Goal: Task Accomplishment & Management: Manage account settings

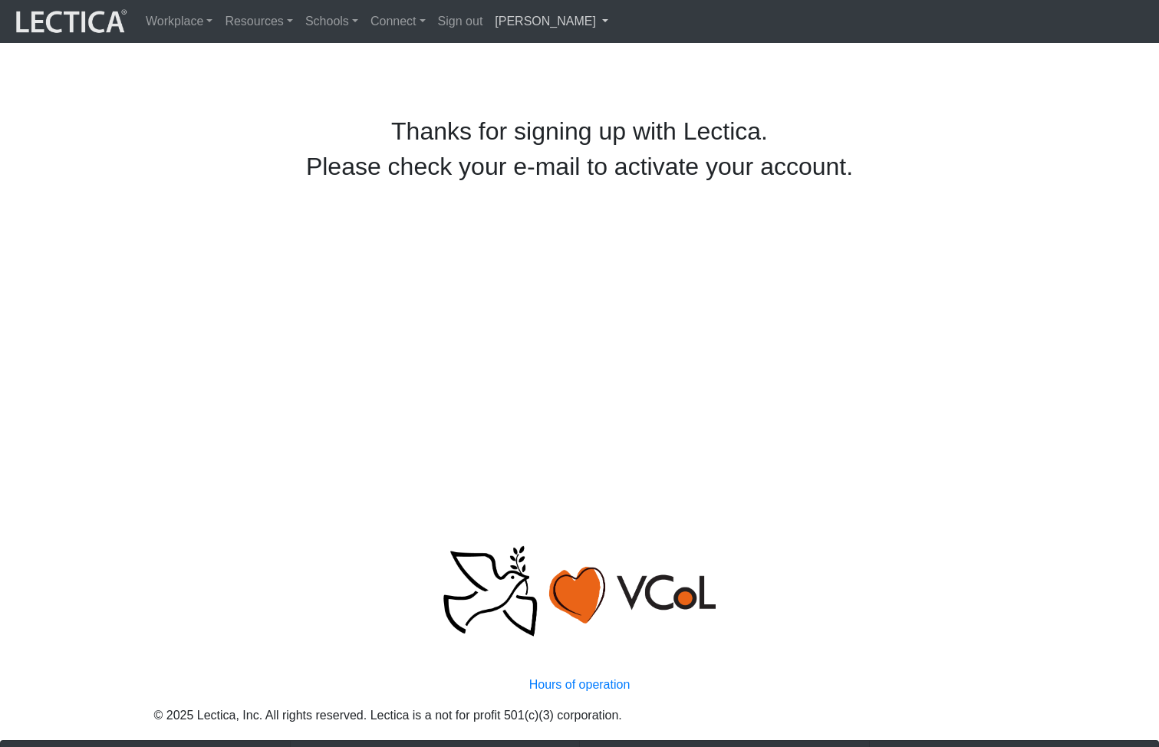
click at [509, 20] on link "[PERSON_NAME]" at bounding box center [552, 21] width 126 height 31
click at [513, 61] on link "My Profile" at bounding box center [566, 57] width 123 height 19
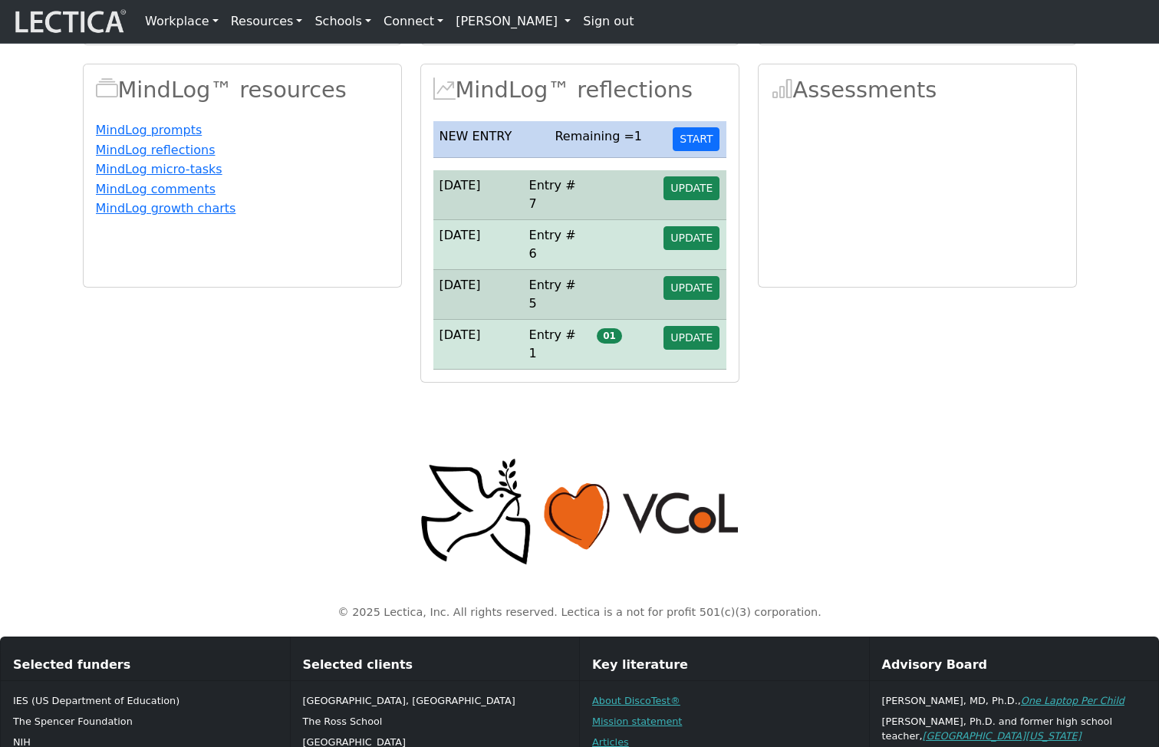
scroll to position [298, 0]
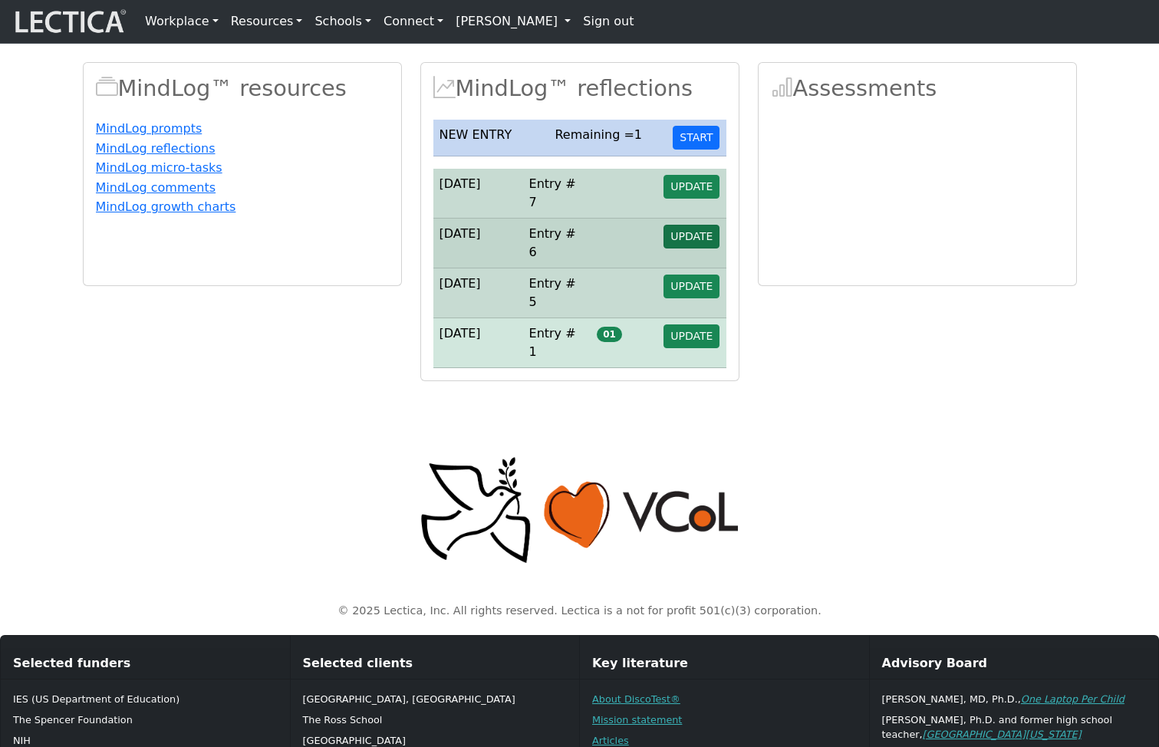
click at [690, 242] on span "UPDATE" at bounding box center [691, 236] width 42 height 12
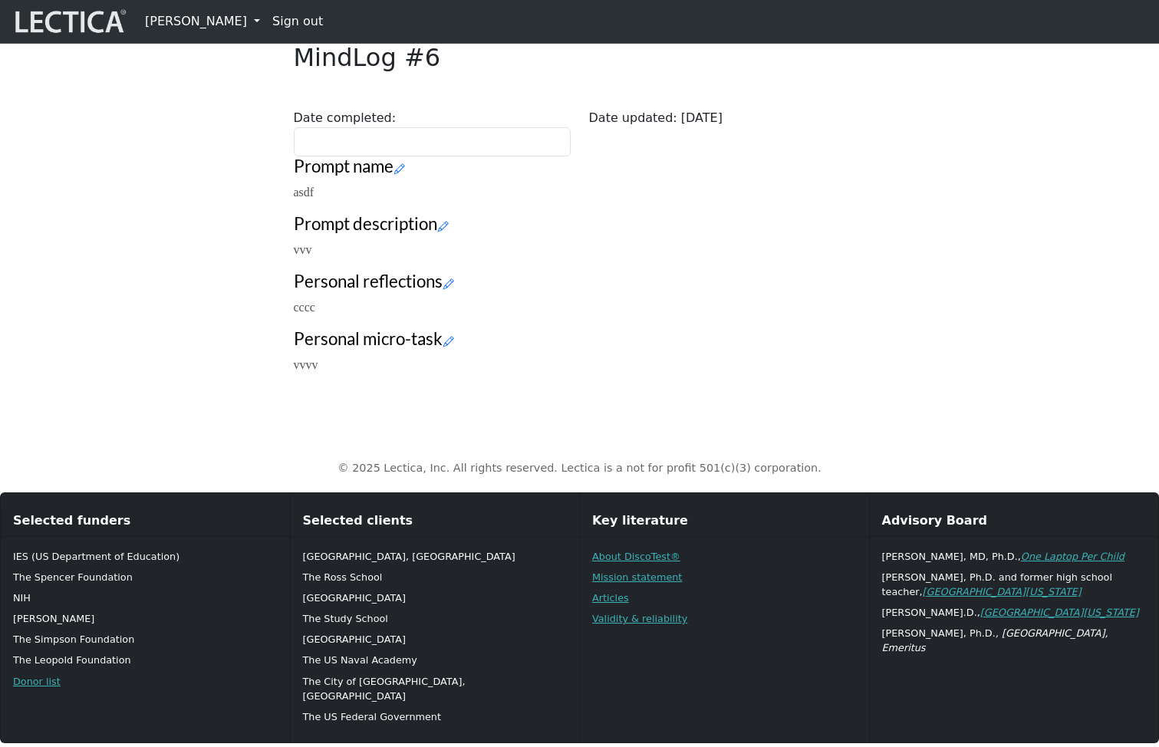
scroll to position [171, 0]
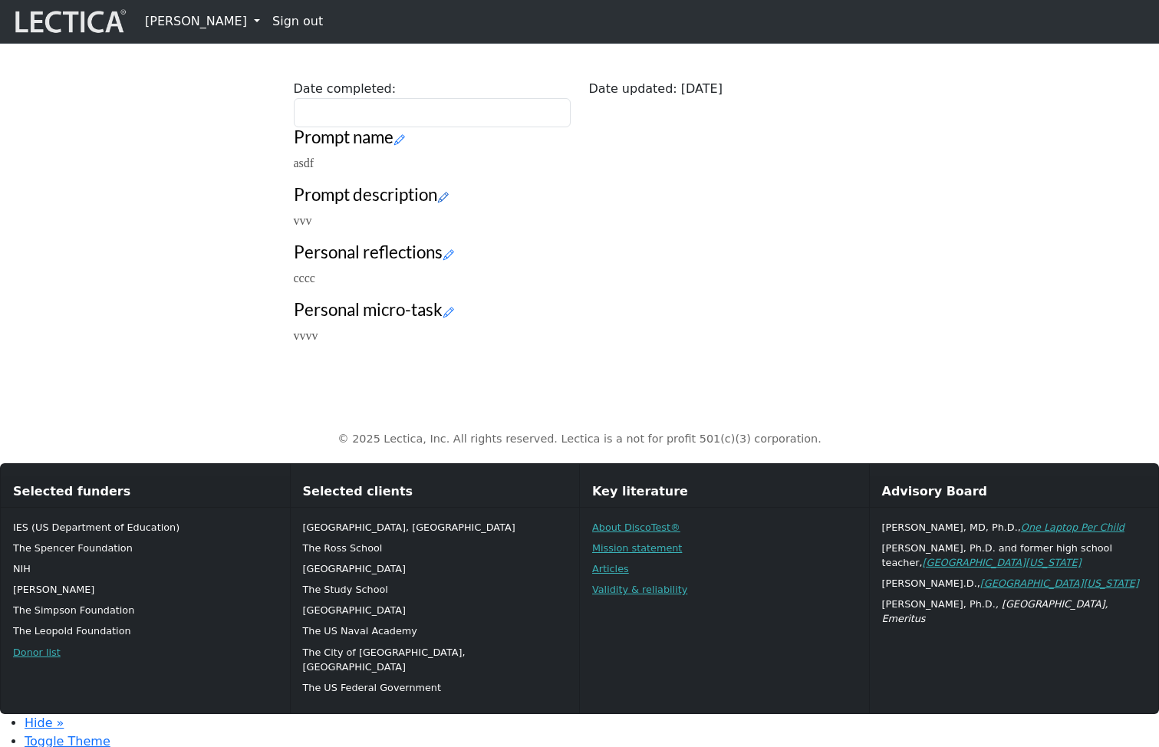
click at [449, 203] on icon at bounding box center [443, 196] width 11 height 13
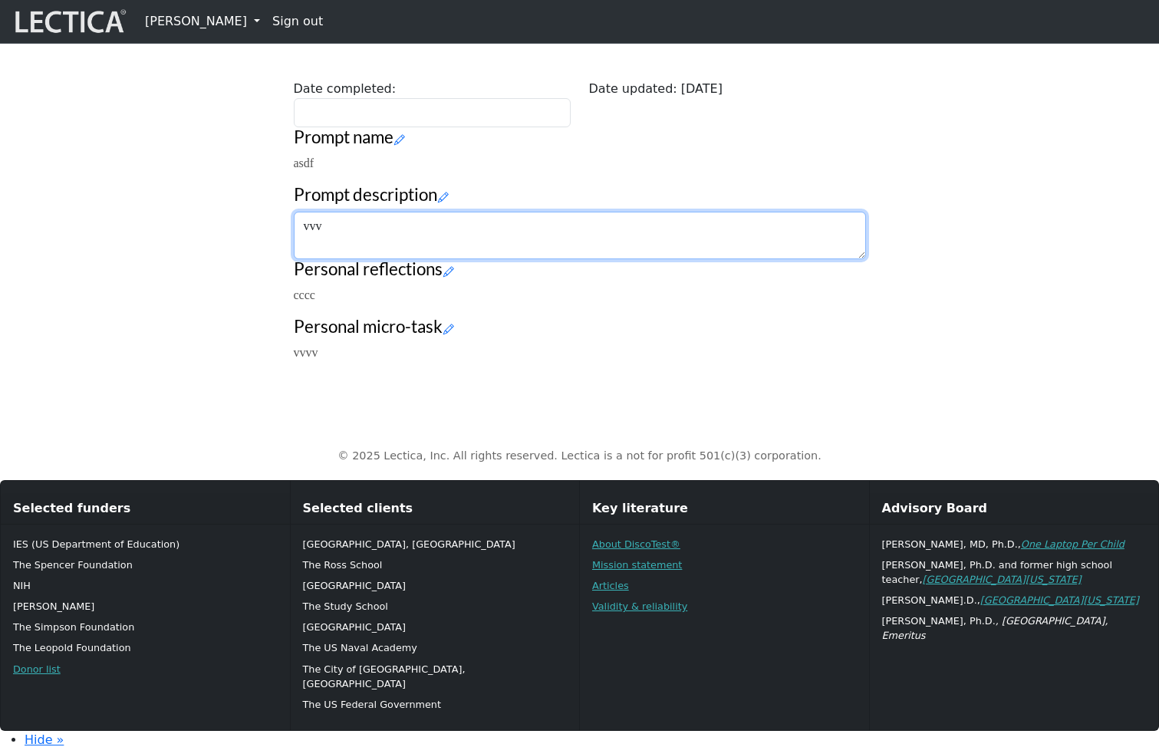
click at [422, 259] on textarea "vvv" at bounding box center [580, 236] width 572 height 48
type textarea "vvvvvvvvv"
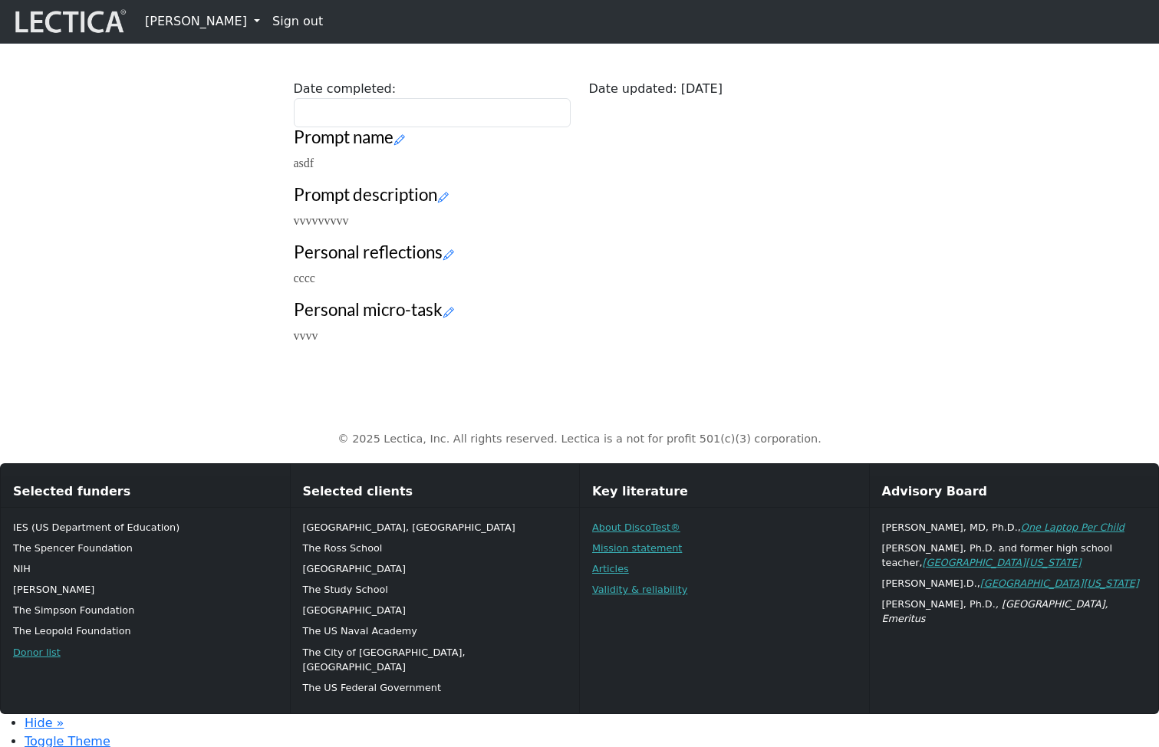
click at [161, 351] on div "Close MindLog #6 Date completed: Date updated: 2025-09-15 Prompt name asdf Prom…" at bounding box center [580, 158] width 1013 height 399
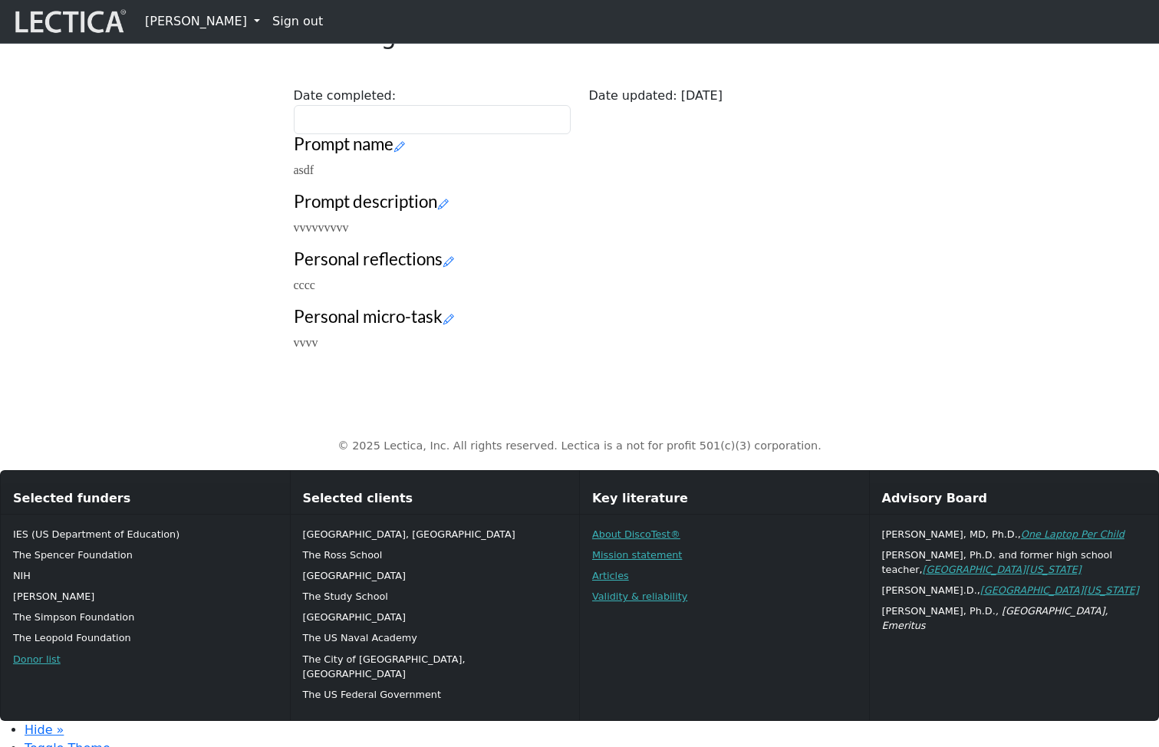
click at [970, 334] on div "Close MindLog #6 Date completed: Date updated: 2025-09-15 Prompt name asdf Prom…" at bounding box center [580, 164] width 1013 height 399
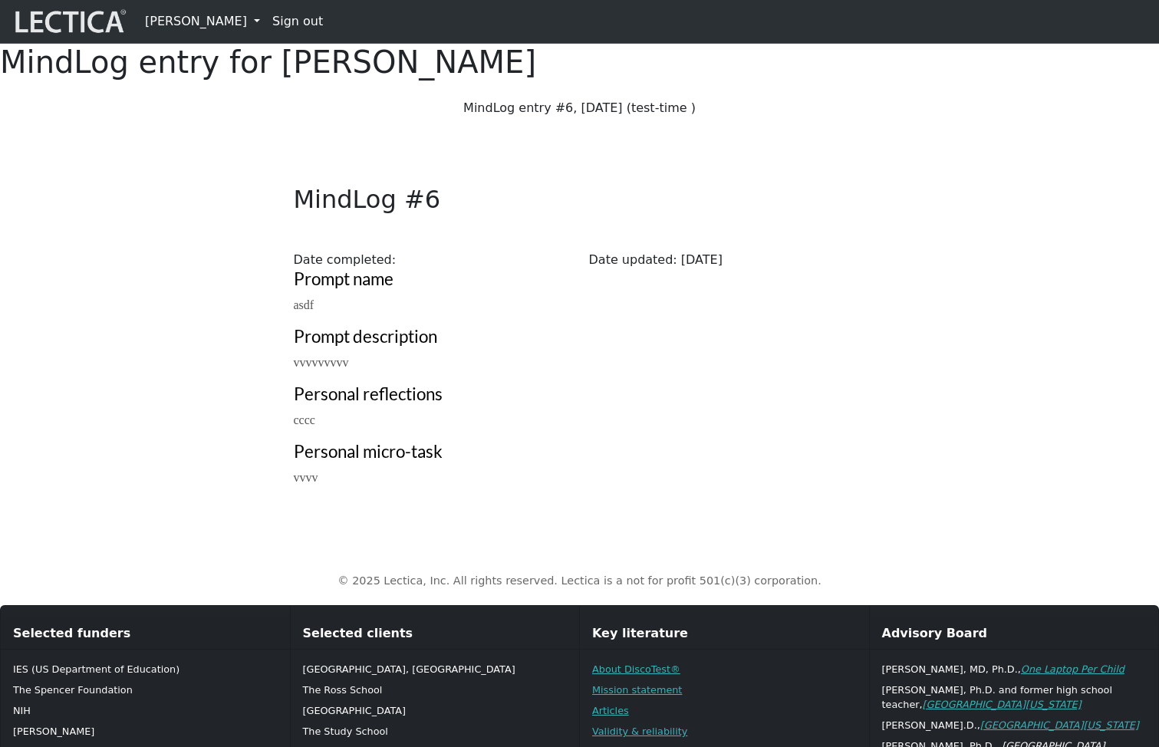
scroll to position [132, 0]
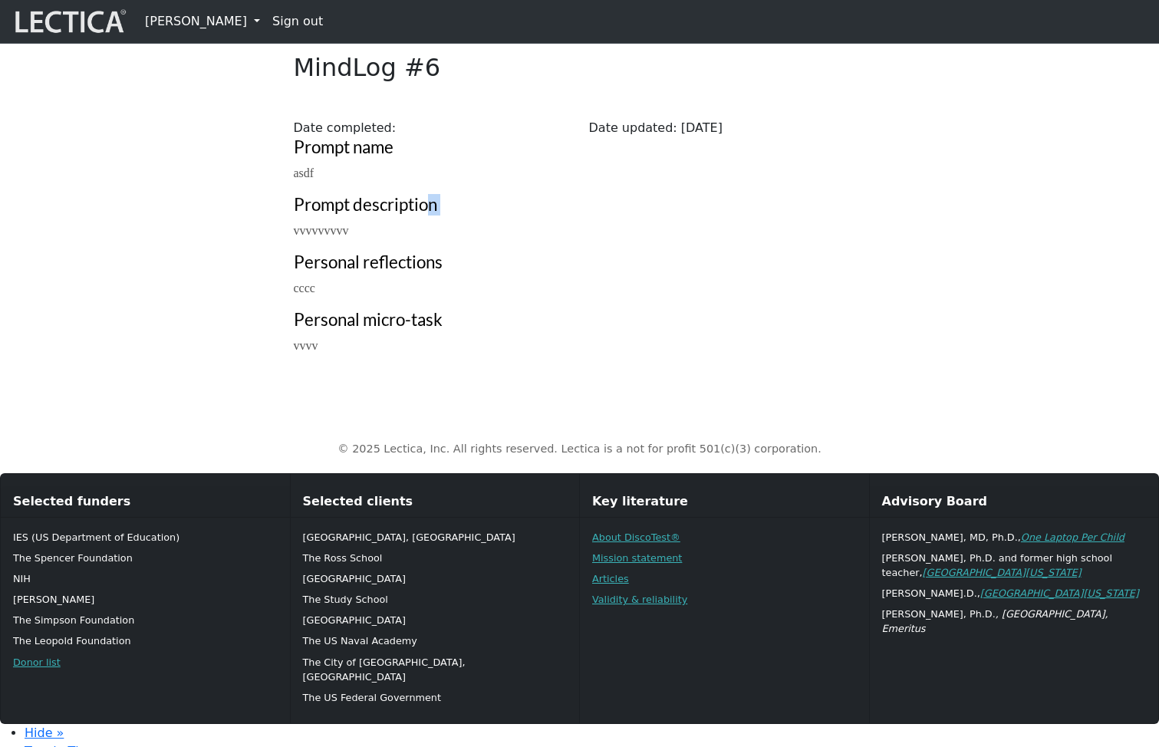
drag, startPoint x: 432, startPoint y: 298, endPoint x: 504, endPoint y: 317, distance: 74.4
click at [493, 317] on div "Close MindLog #6 Date completed: Date updated: 2025-09-15 Prompt name asdf Prom…" at bounding box center [580, 201] width 591 height 333
click at [736, 216] on h3 "Prompt description" at bounding box center [580, 205] width 572 height 21
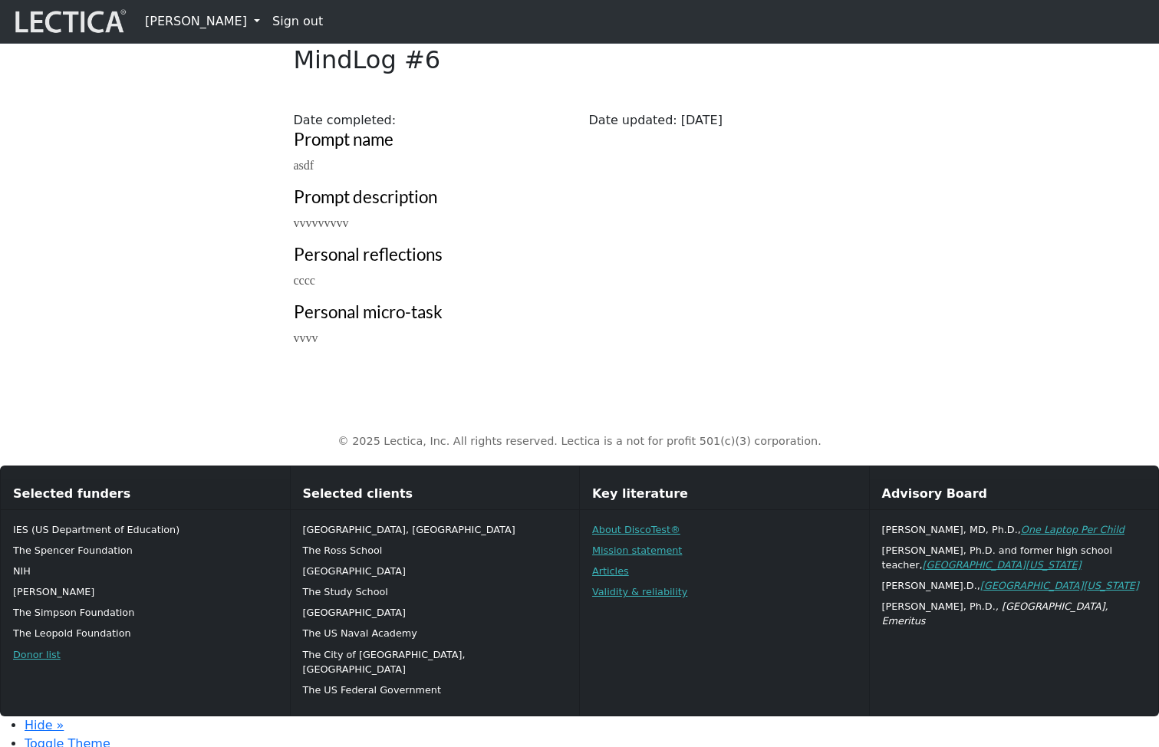
scroll to position [0, 0]
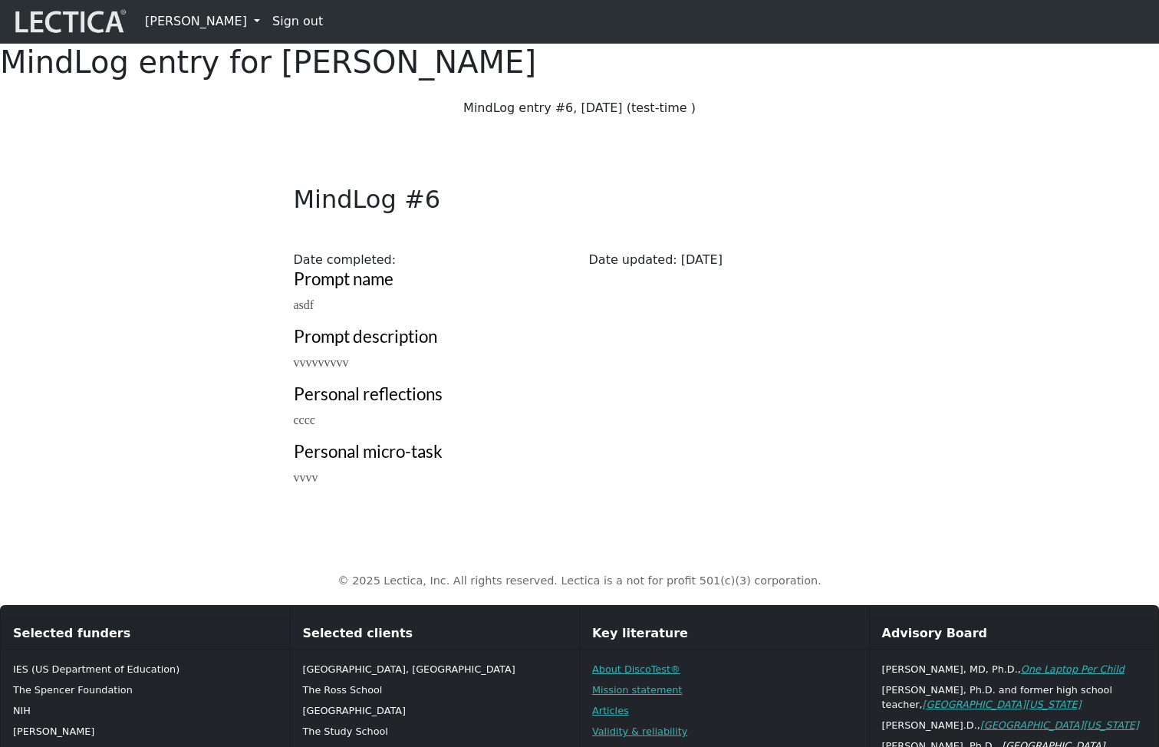
click at [213, 29] on link "Francis Marshall" at bounding box center [202, 21] width 127 height 31
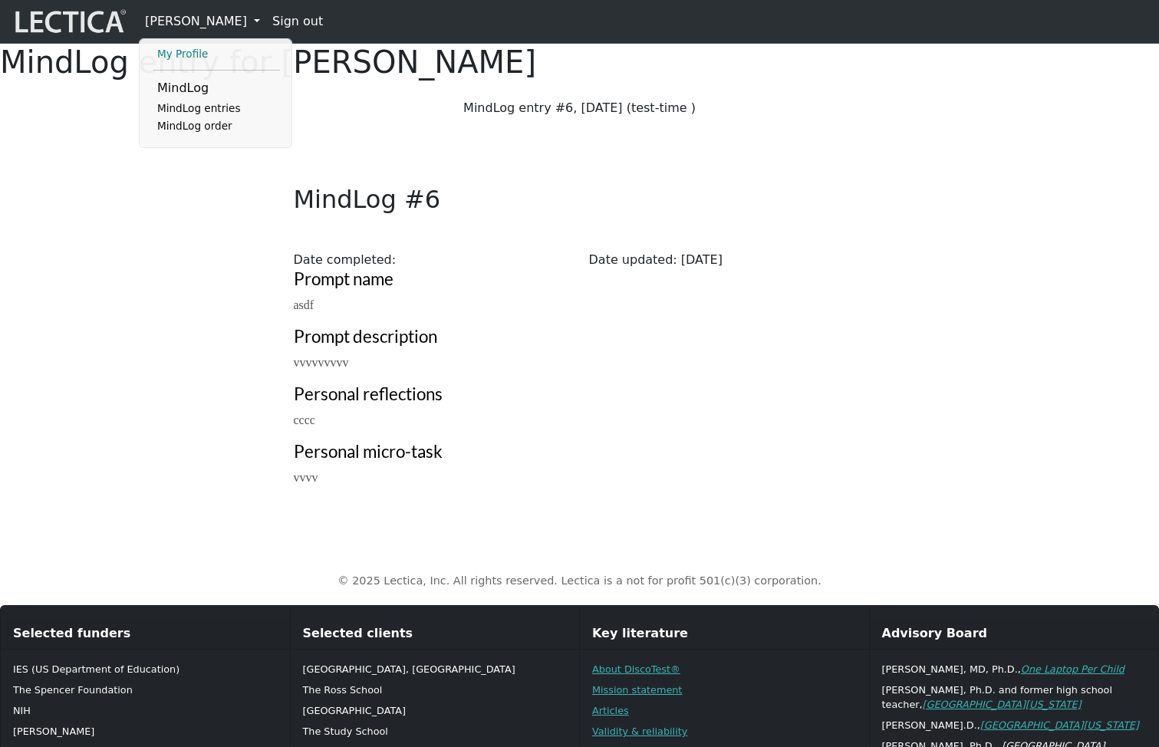
click at [193, 61] on link "My Profile" at bounding box center [216, 54] width 127 height 18
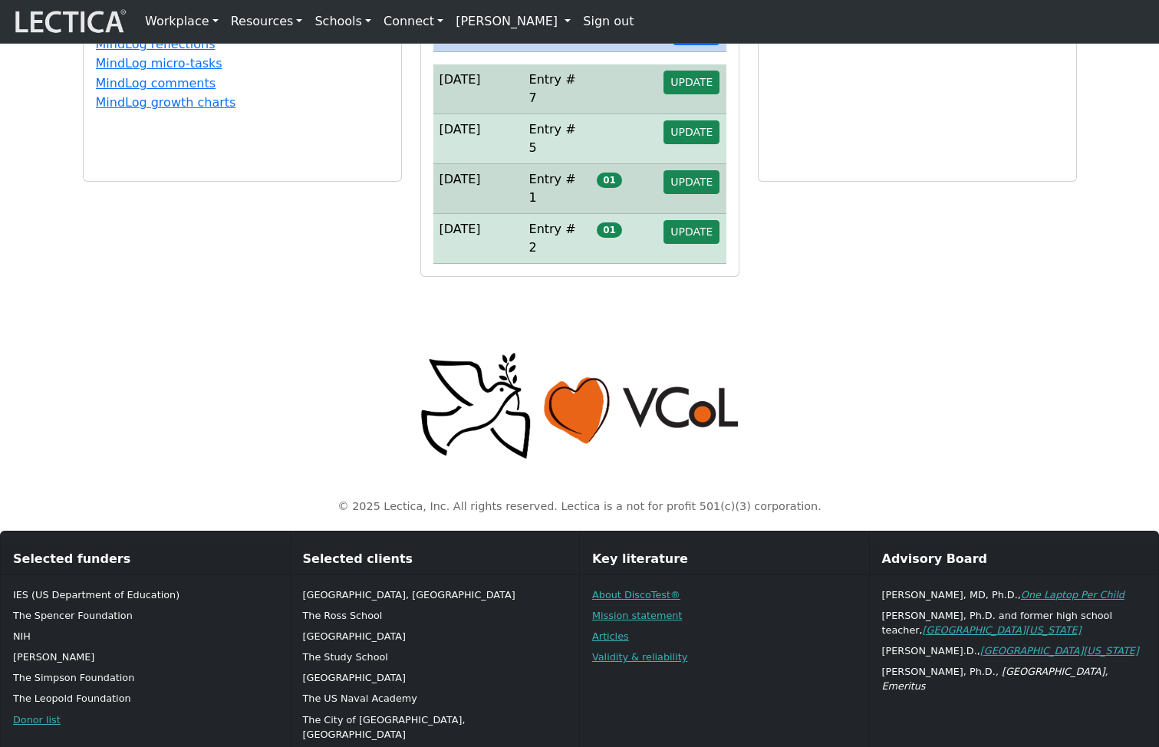
scroll to position [493, 0]
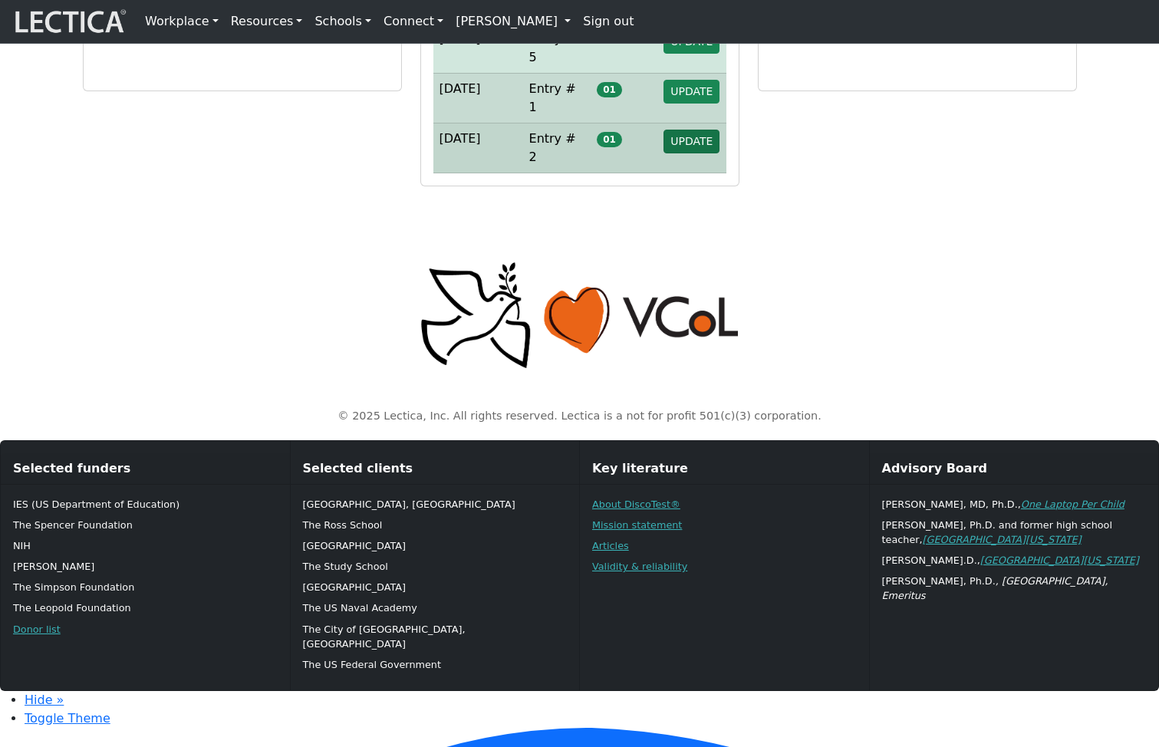
click at [699, 147] on span "UPDATE" at bounding box center [691, 141] width 42 height 12
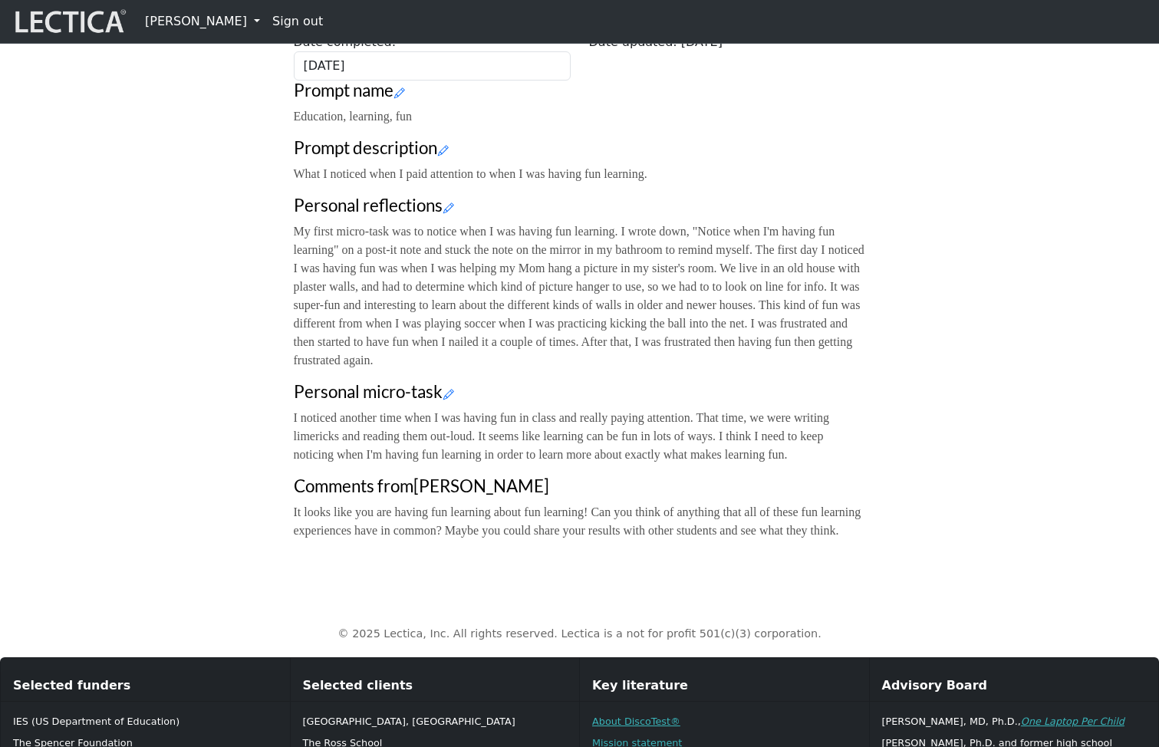
scroll to position [217, 0]
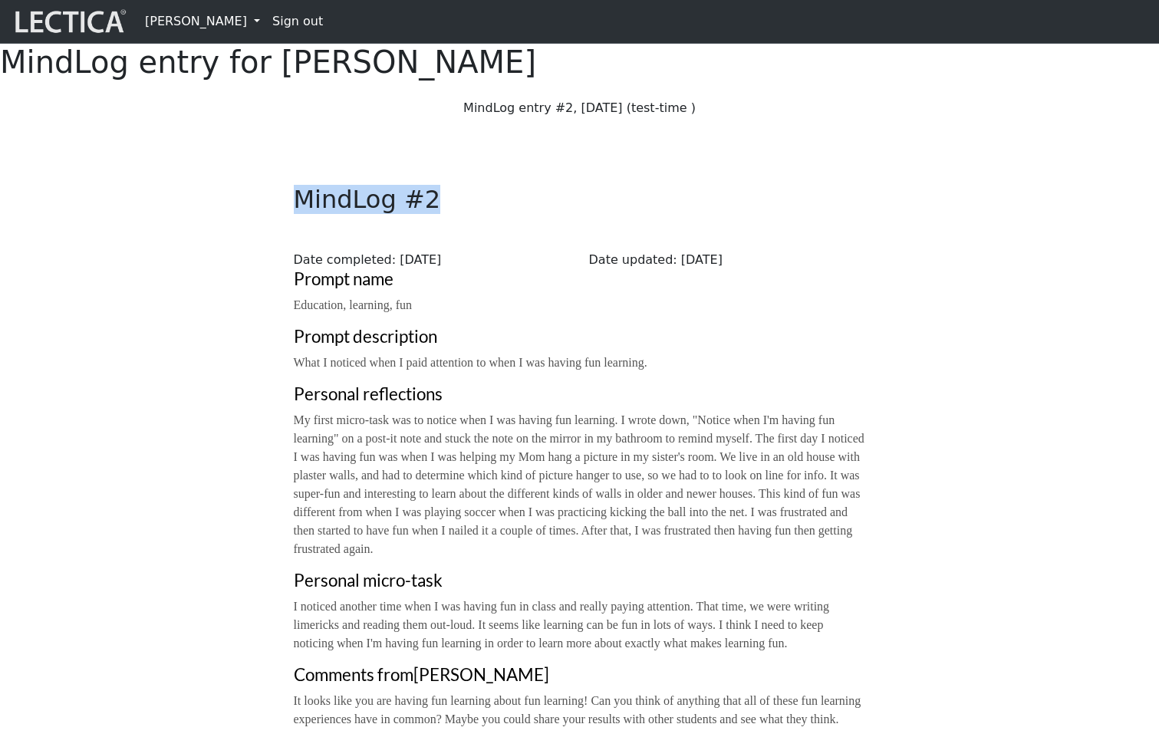
drag, startPoint x: 509, startPoint y: 238, endPoint x: 687, endPoint y: 238, distance: 178.7
click at [687, 214] on h2 "MindLog #2" at bounding box center [580, 199] width 591 height 29
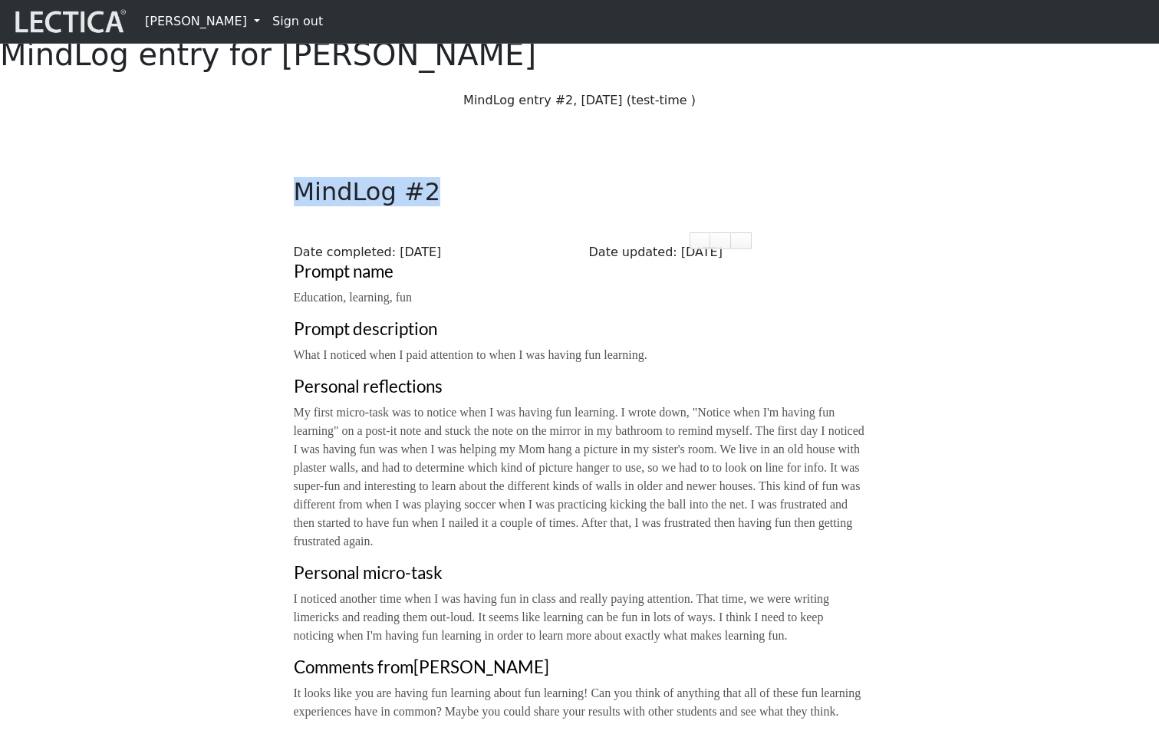
scroll to position [6, 0]
click at [852, 308] on p "Education, learning, fun" at bounding box center [580, 299] width 572 height 18
click at [859, 192] on div "Close MindLog #2 Date completed: 2025-01-09 Date updated: 2025-09-02 Prompt nam…" at bounding box center [580, 429] width 1013 height 611
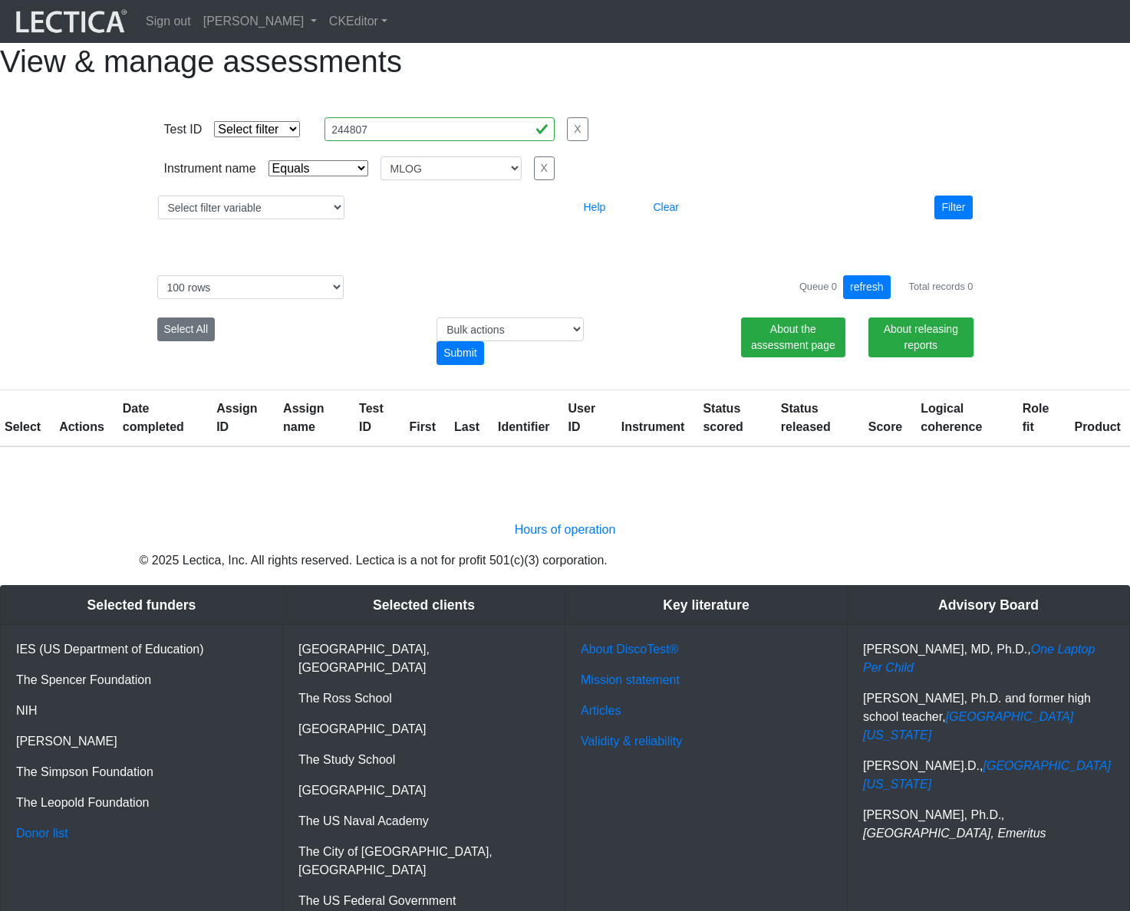
select select "MLOG"
select select "100"
